Goal: Navigation & Orientation: Find specific page/section

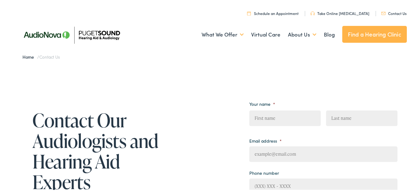
click at [105, 32] on img at bounding box center [71, 34] width 109 height 39
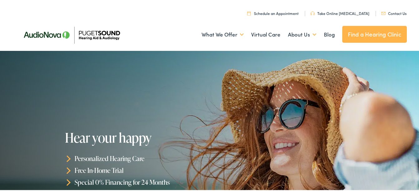
click at [396, 12] on link "Contact Us" at bounding box center [394, 12] width 25 height 5
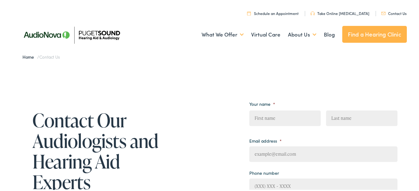
click at [29, 57] on link "Home" at bounding box center [29, 56] width 15 height 6
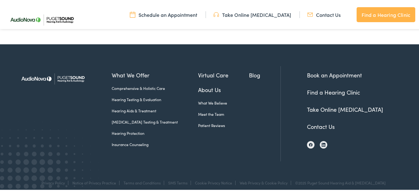
scroll to position [1473, 0]
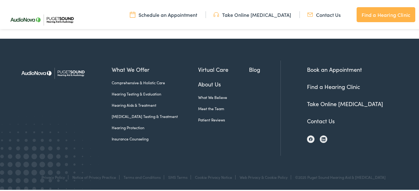
click at [66, 73] on img at bounding box center [53, 72] width 72 height 25
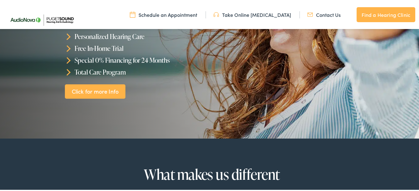
scroll to position [125, 0]
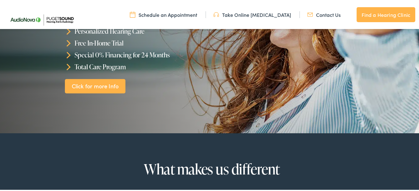
click at [113, 83] on link "Click for more Info" at bounding box center [95, 85] width 61 height 15
click at [81, 88] on link "Click for more Info" at bounding box center [95, 85] width 61 height 15
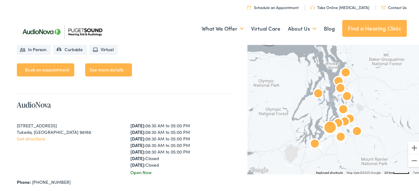
scroll to position [1999, 0]
